Goal: Task Accomplishment & Management: Manage account settings

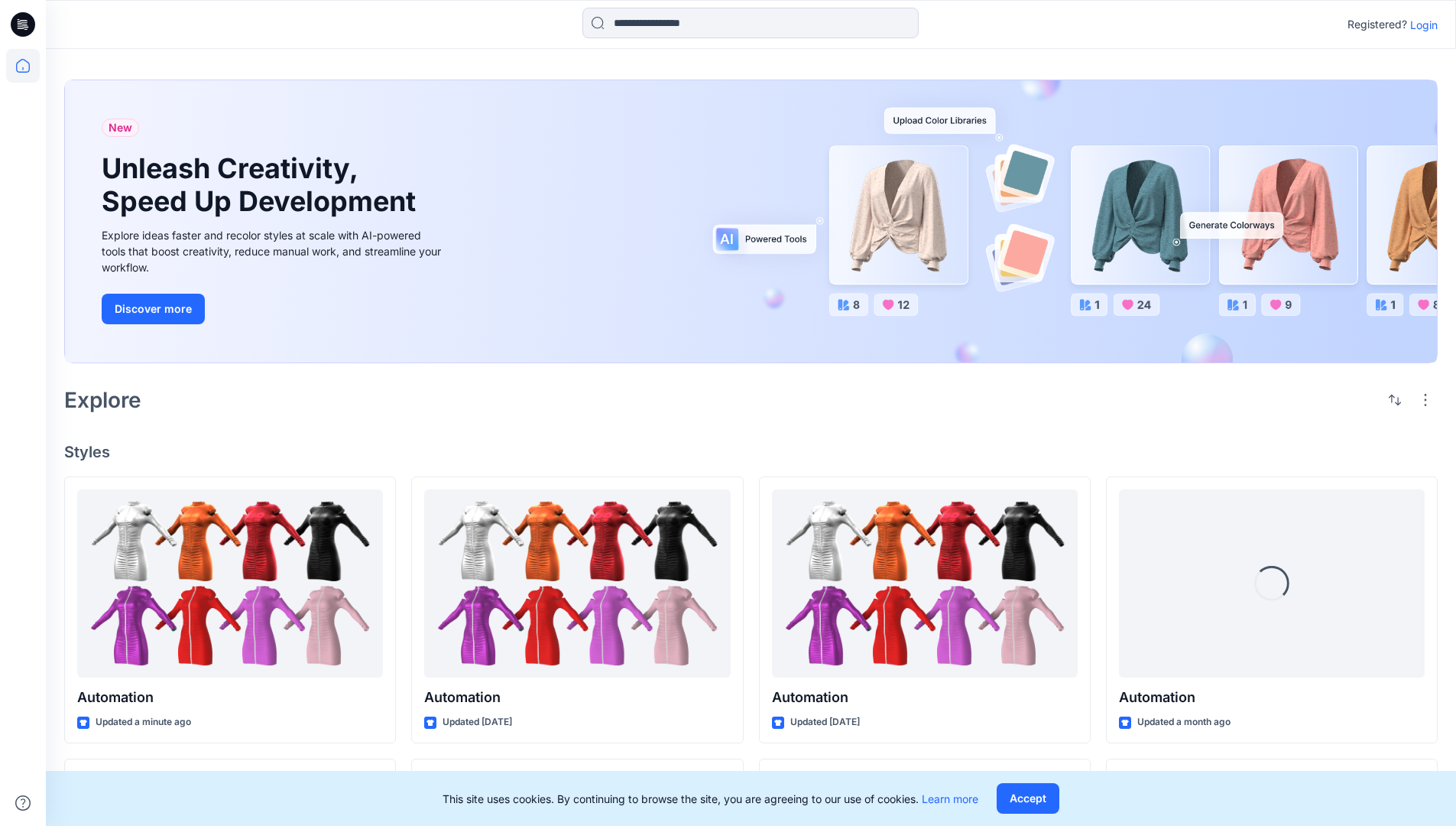
click at [1420, 25] on p "Login" at bounding box center [1424, 25] width 27 height 16
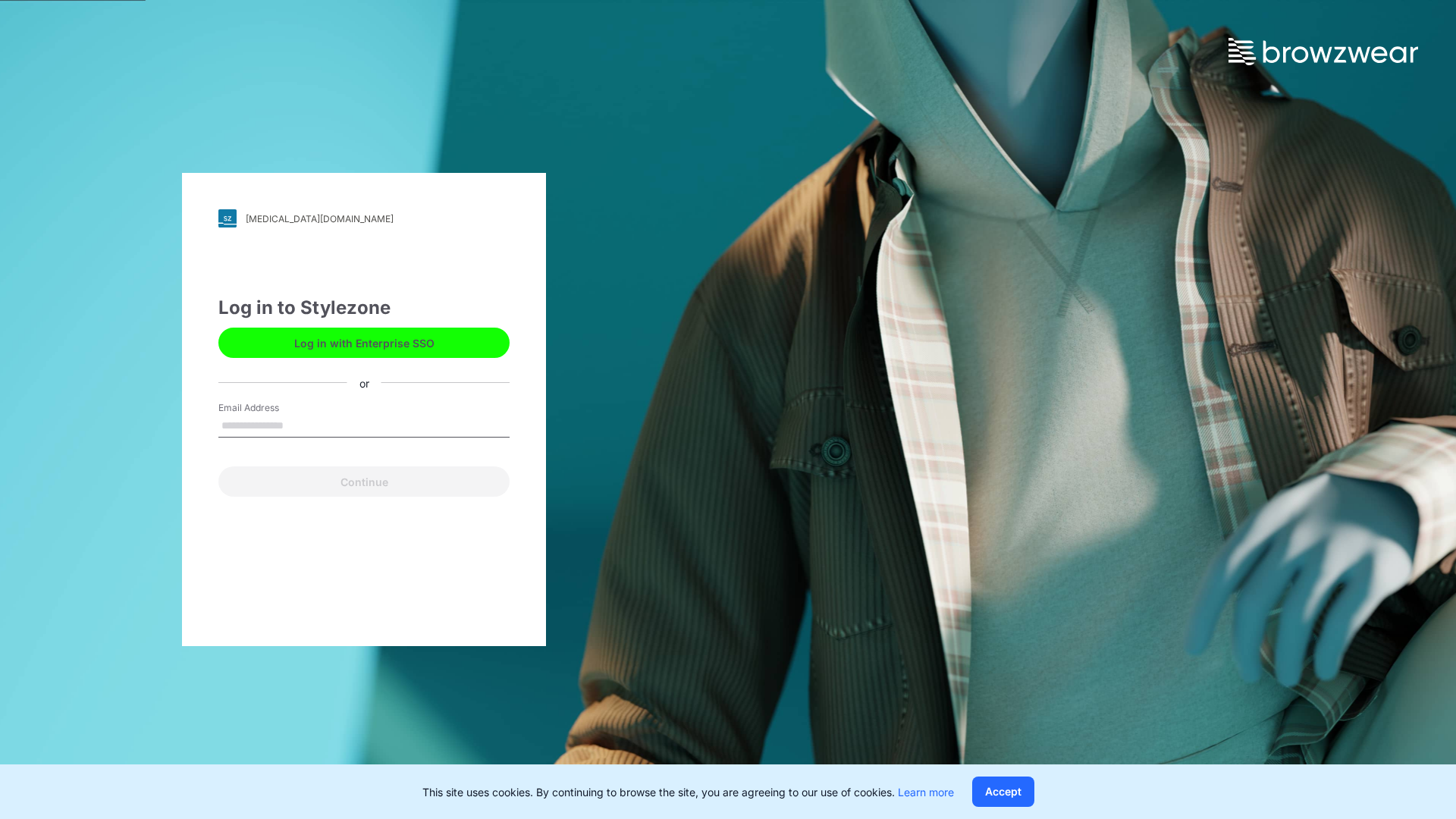
click at [300, 425] on input "Email Address" at bounding box center [363, 426] width 291 height 23
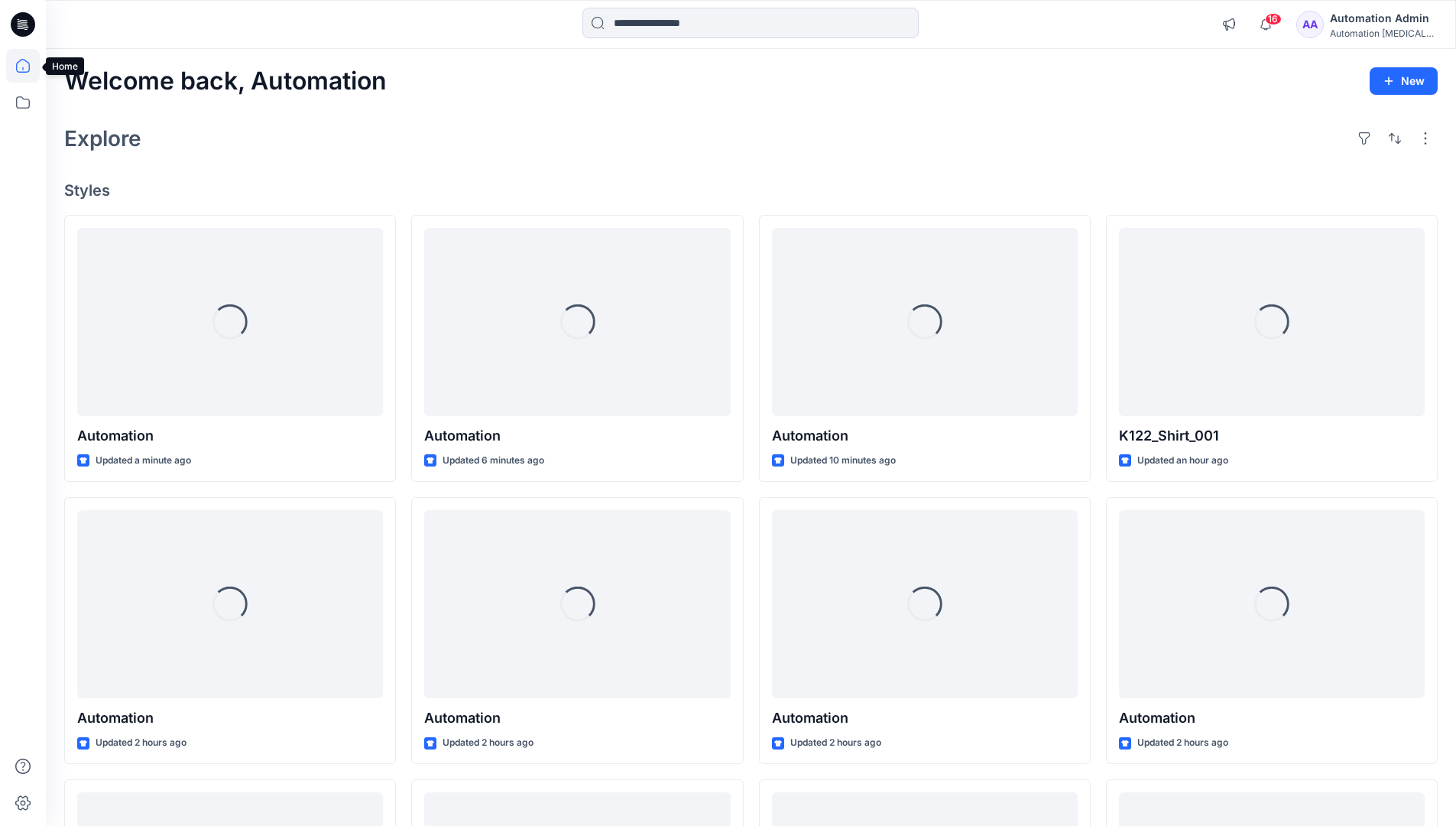
click at [29, 66] on icon at bounding box center [23, 65] width 14 height 14
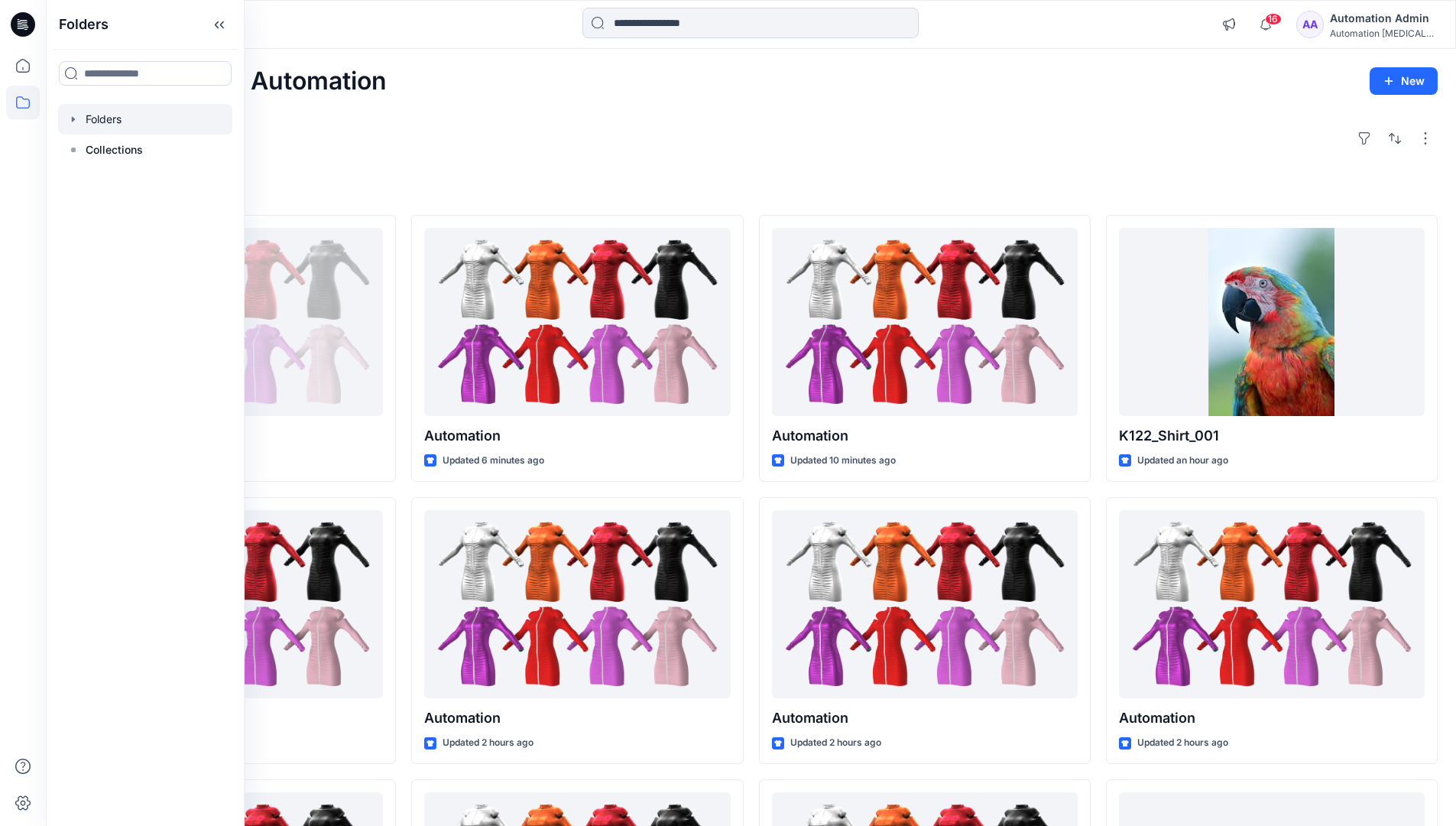
click at [87, 122] on div at bounding box center [145, 119] width 174 height 30
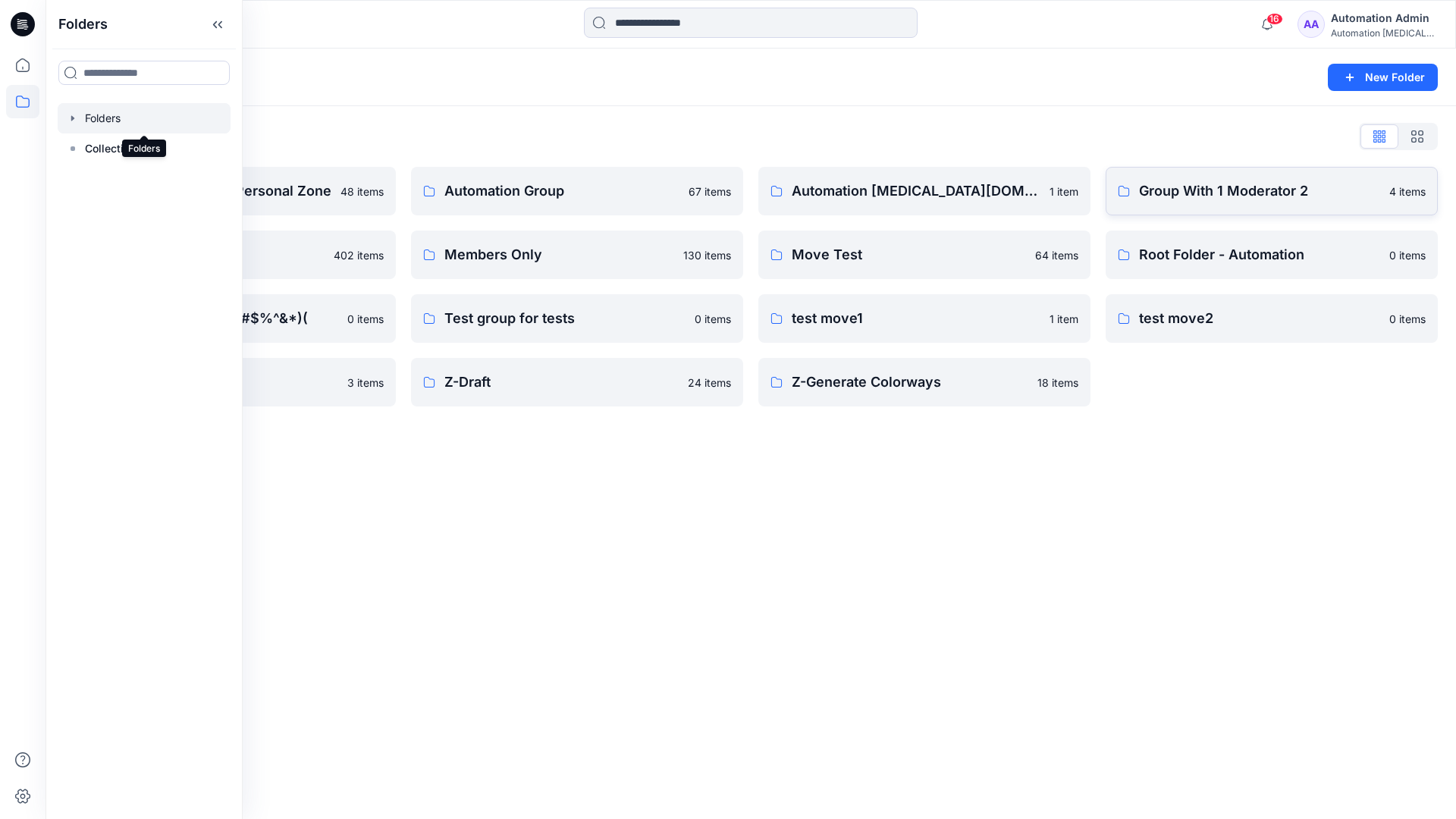
click at [1258, 198] on p "Group With 1 Moderator 2" at bounding box center [1259, 190] width 241 height 21
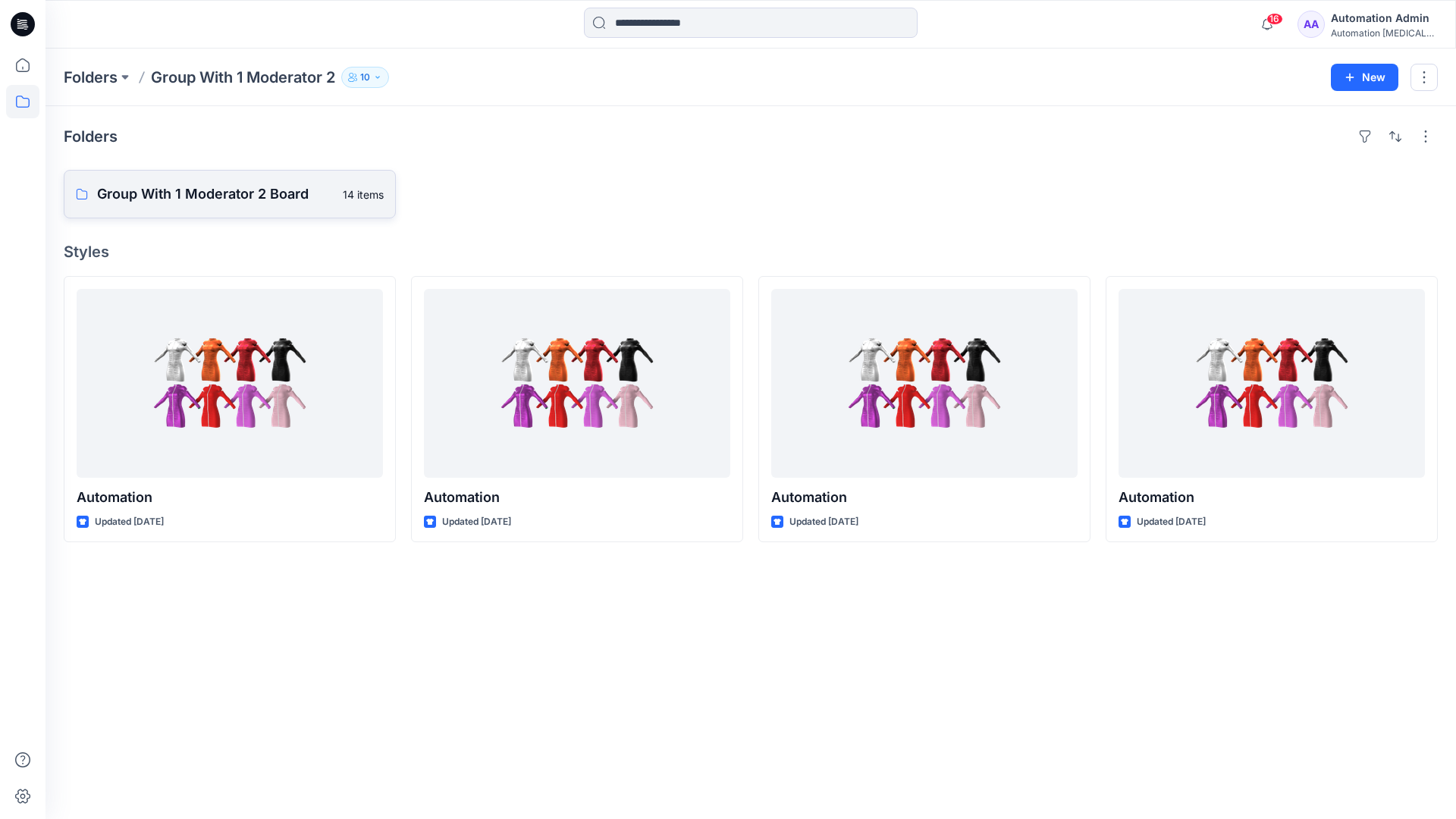
click at [216, 202] on p "Group With 1 Moderator 2 Board" at bounding box center [215, 193] width 236 height 21
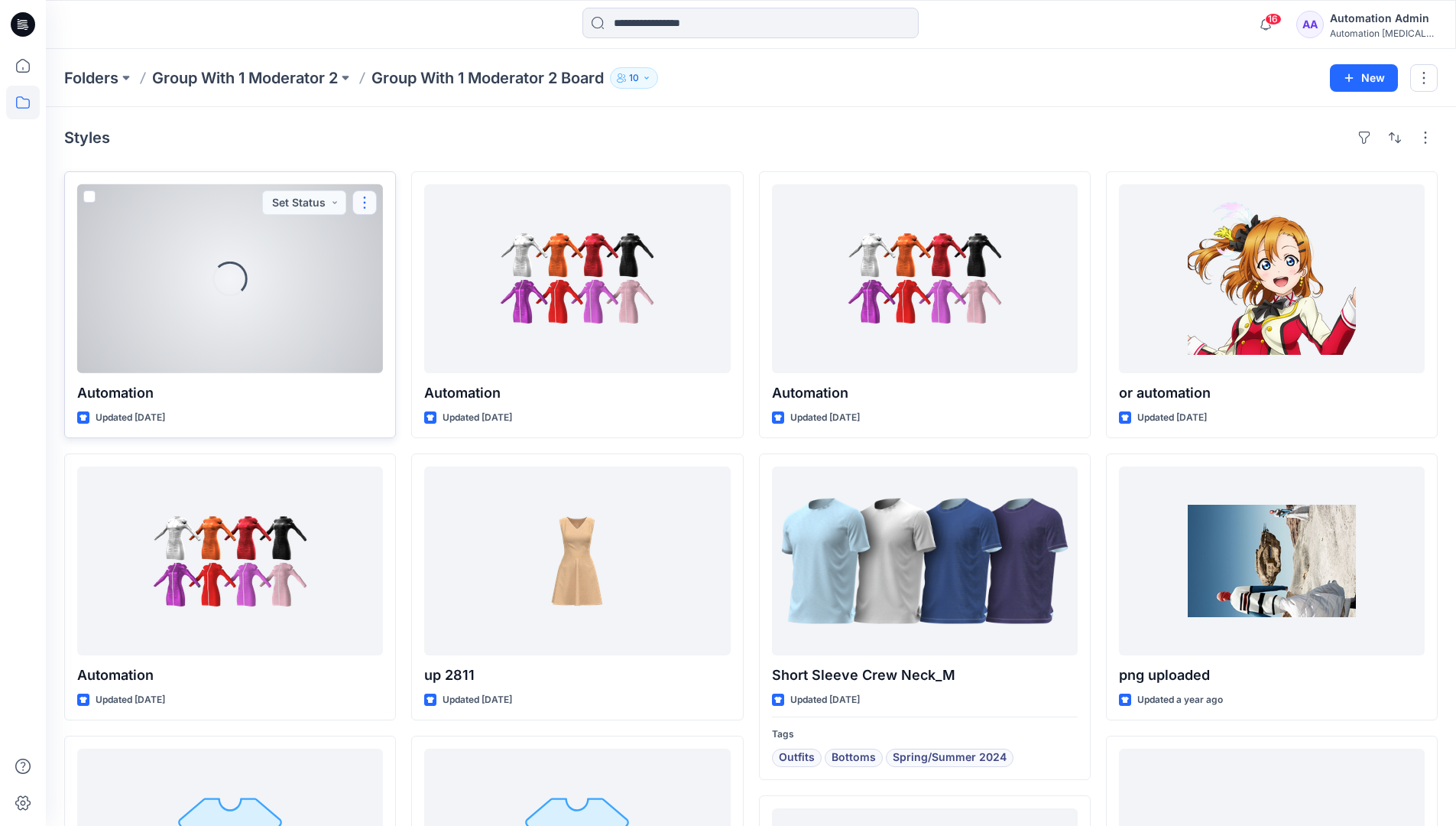
click at [365, 207] on button "button" at bounding box center [364, 202] width 25 height 25
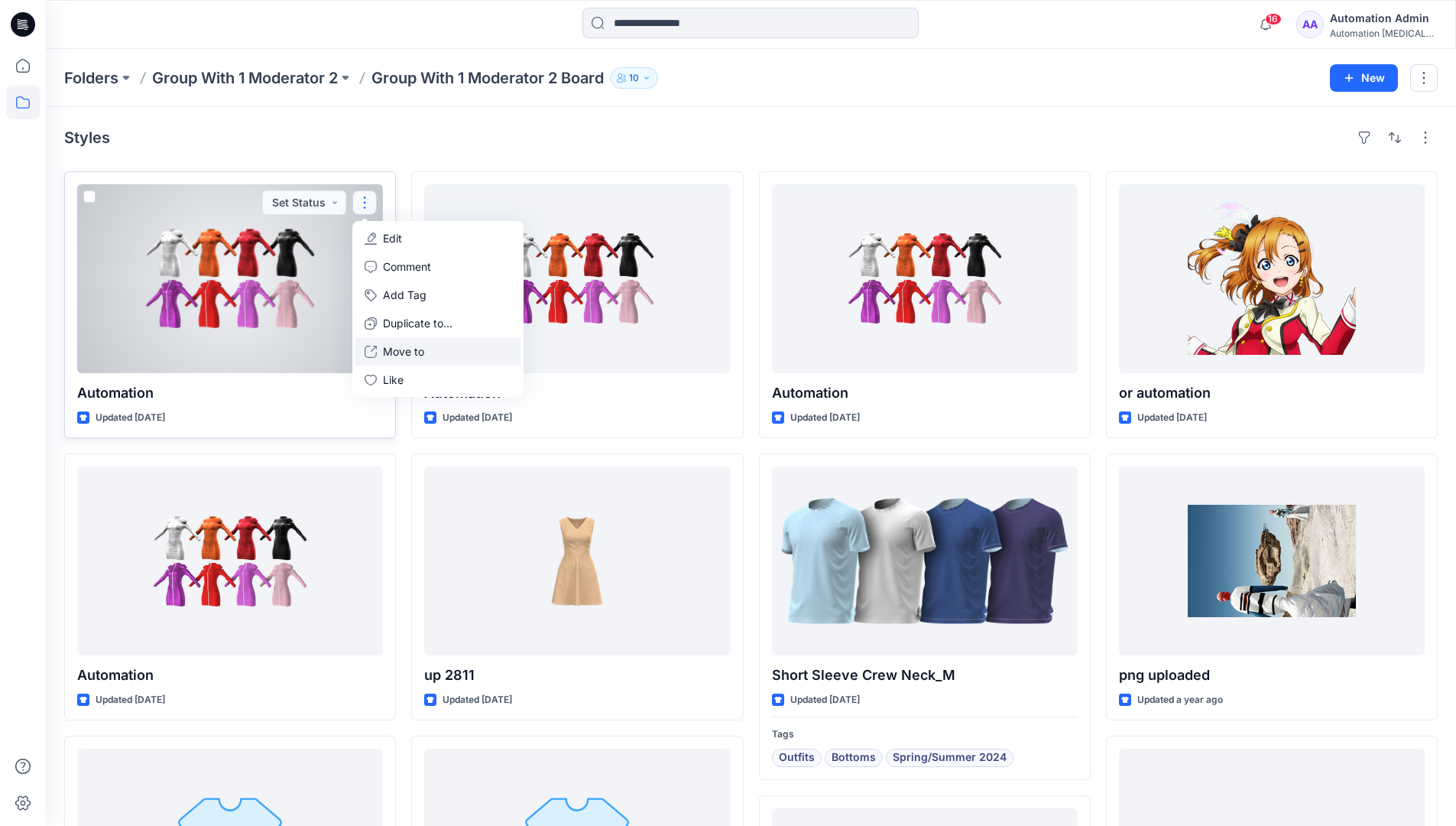
click at [396, 346] on p "Move to" at bounding box center [403, 352] width 41 height 16
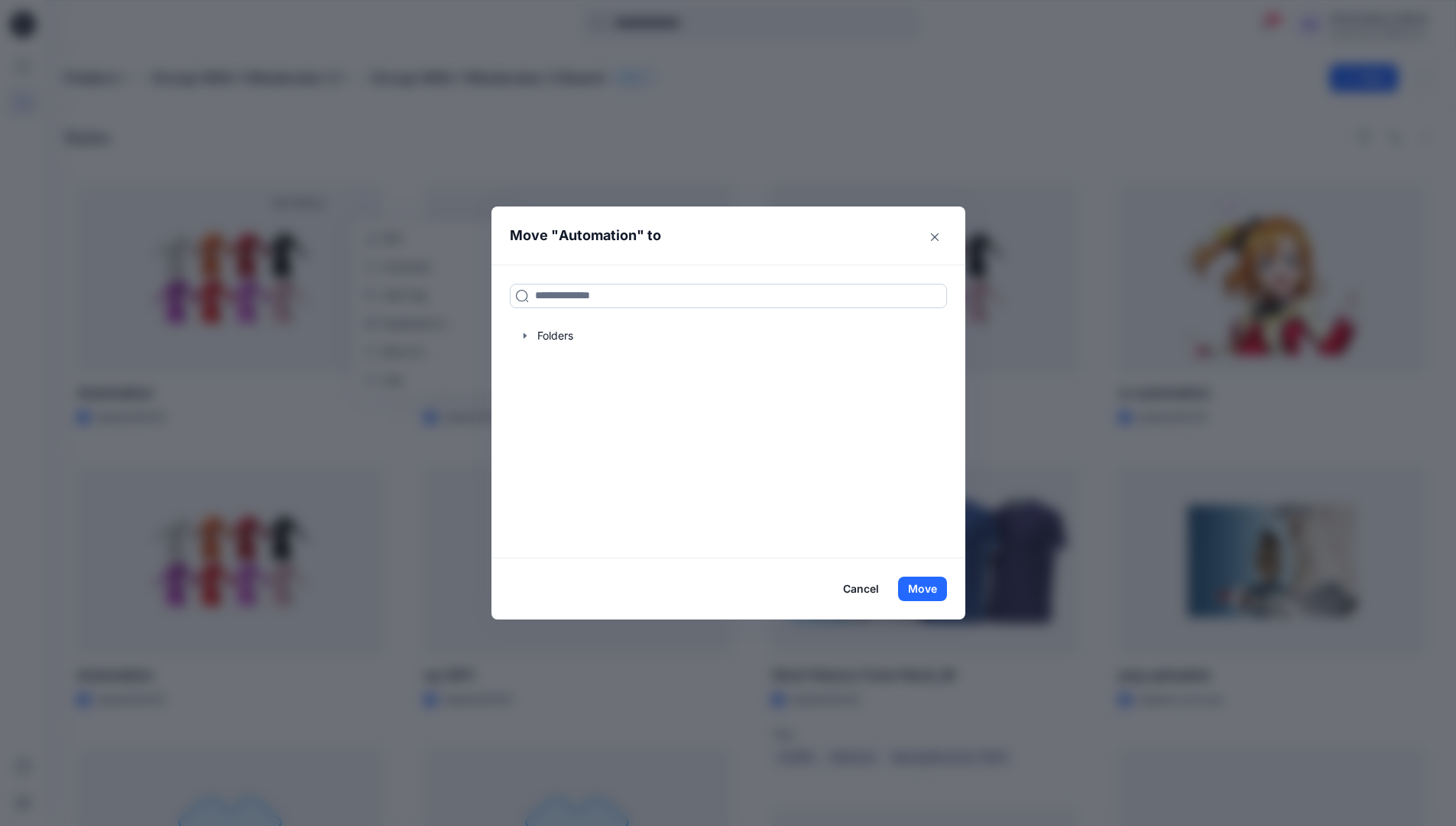
click at [554, 298] on input at bounding box center [728, 295] width 438 height 25
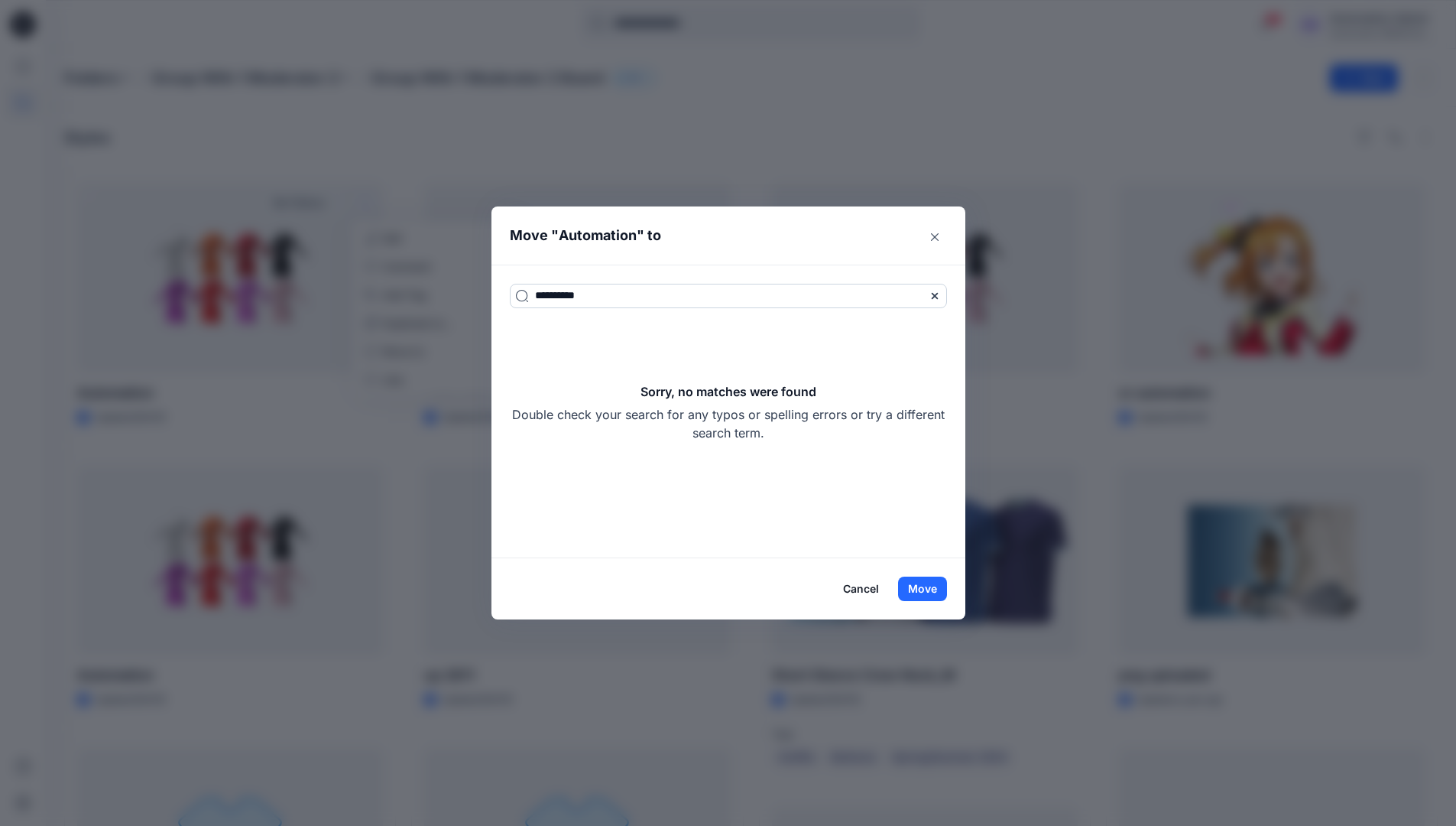
type input "**********"
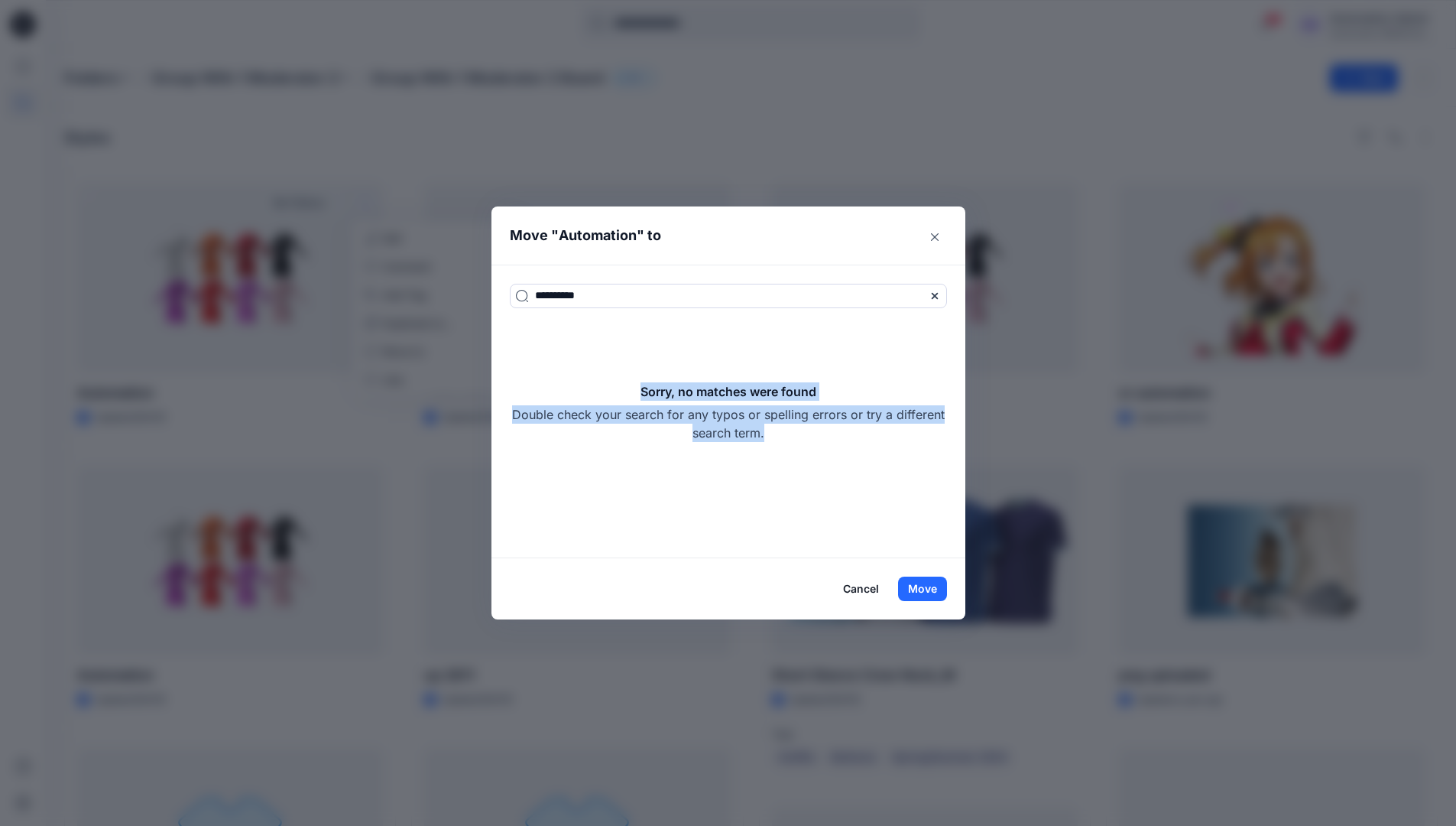
drag, startPoint x: 554, startPoint y: 298, endPoint x: 843, endPoint y: 438, distance: 321.1
click at [843, 438] on div "Sorry, no matches were found Double check your search for any typos or spelling…" at bounding box center [728, 411] width 438 height 59
click at [932, 591] on button "Move" at bounding box center [923, 588] width 49 height 25
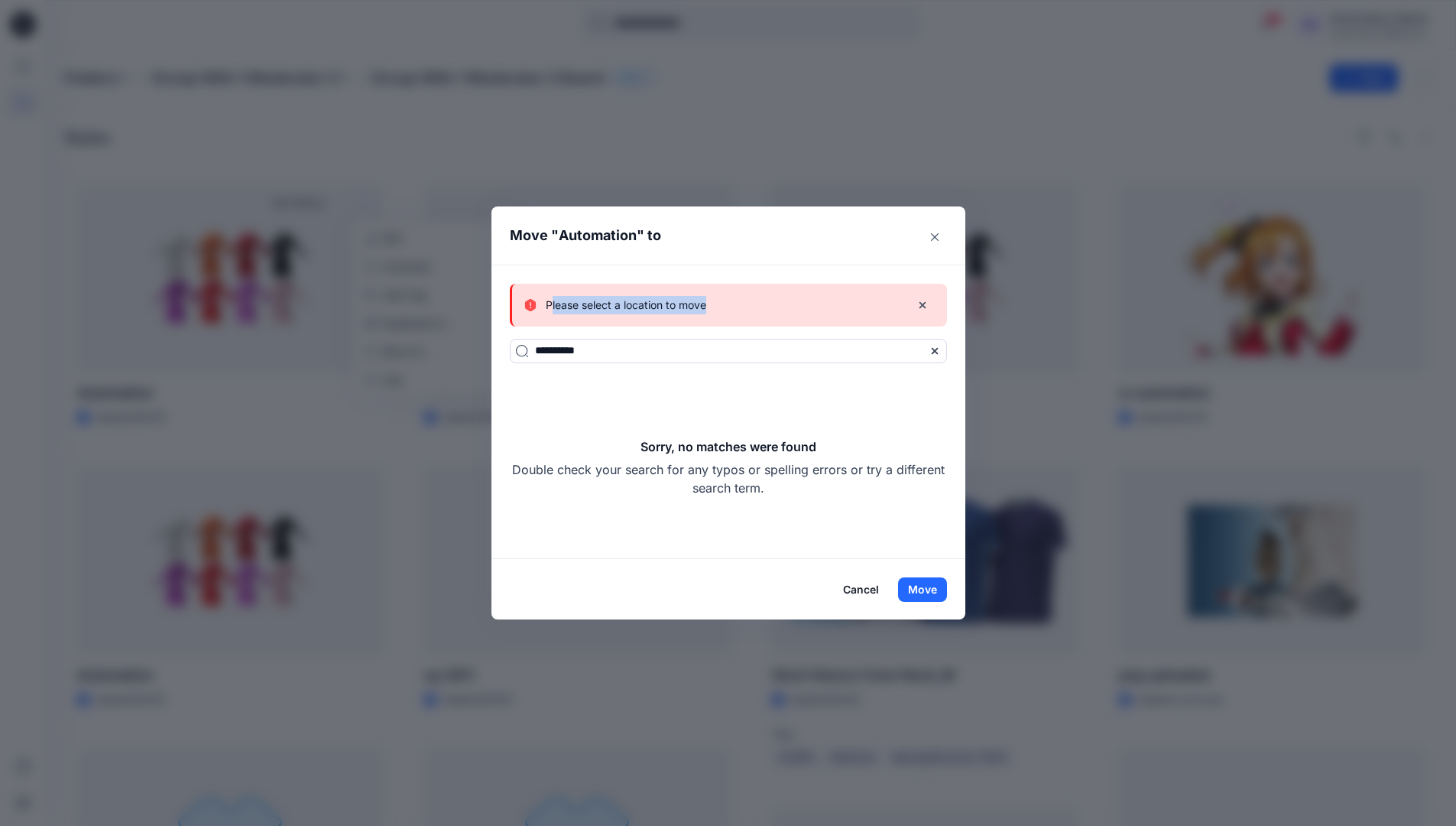
drag, startPoint x: 932, startPoint y: 591, endPoint x: 713, endPoint y: 307, distance: 358.6
click at [706, 307] on p "Please select a location to move" at bounding box center [626, 305] width 161 height 18
click at [870, 583] on button "Cancel" at bounding box center [860, 589] width 56 height 25
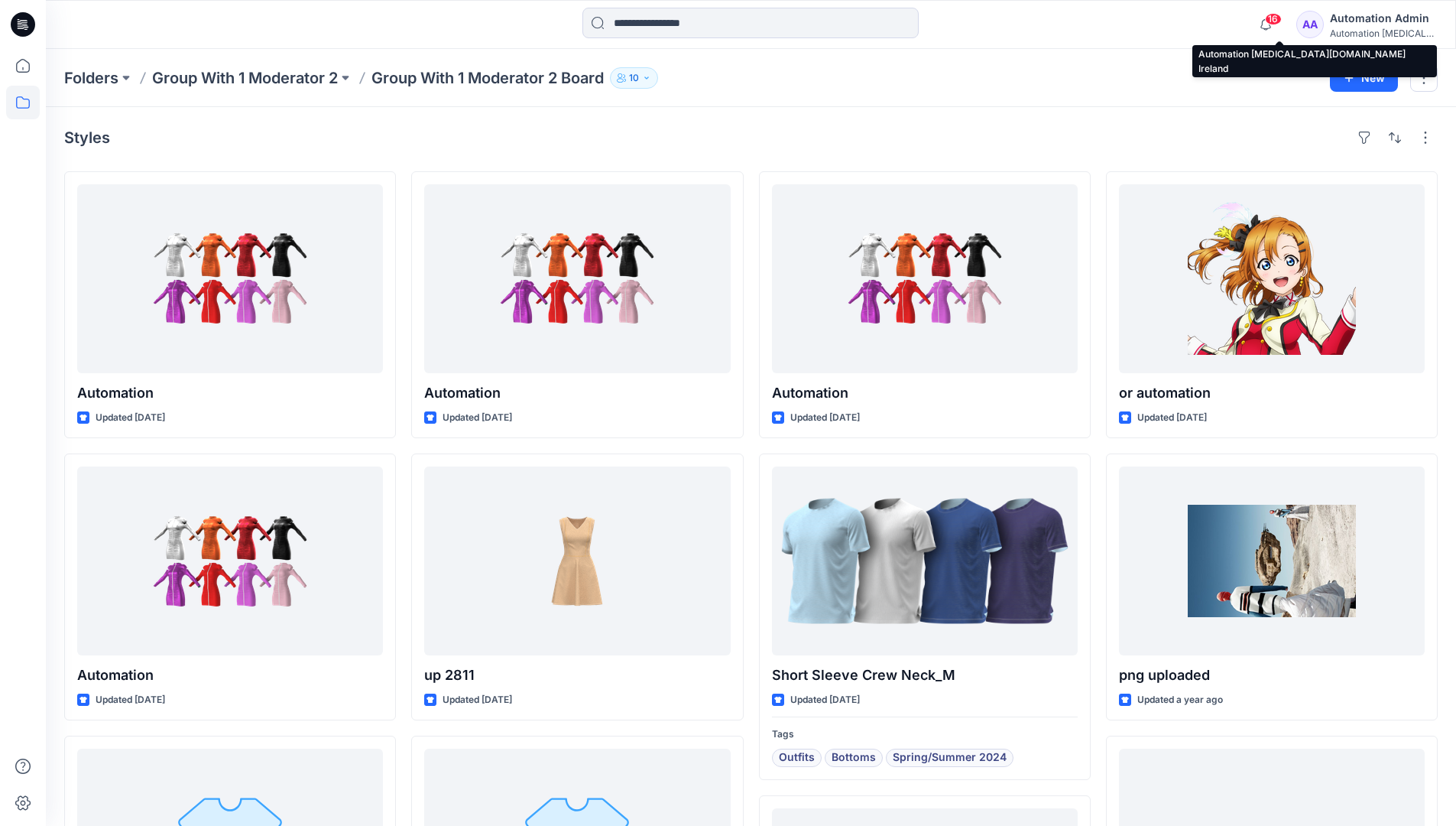
click at [1366, 33] on div "Automation [MEDICAL_DATA]..." at bounding box center [1383, 33] width 107 height 12
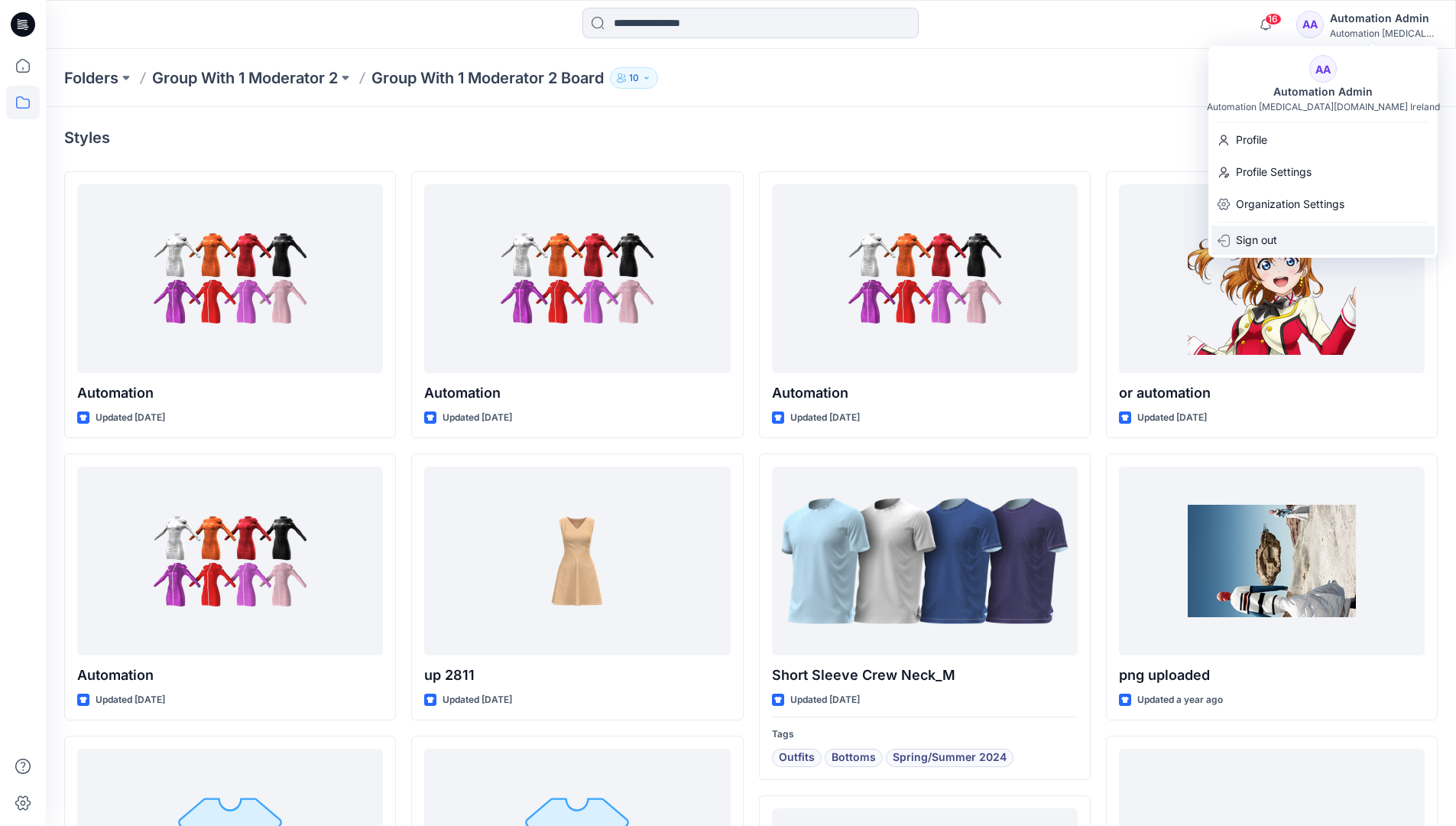
click at [1301, 236] on div "Sign out" at bounding box center [1323, 240] width 223 height 29
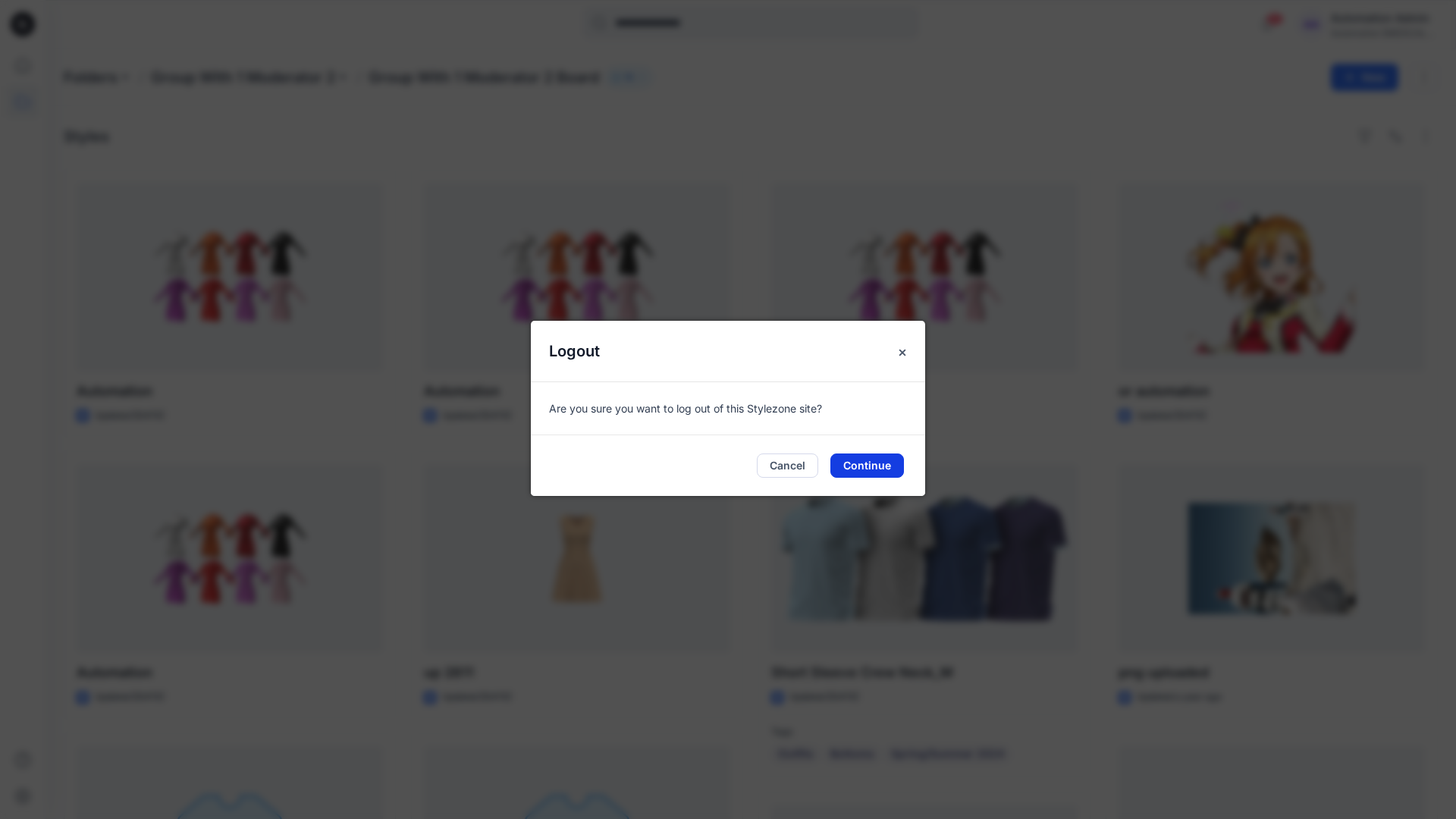
click at [890, 458] on button "Continue" at bounding box center [866, 465] width 73 height 24
